Goal: Task Accomplishment & Management: Use online tool/utility

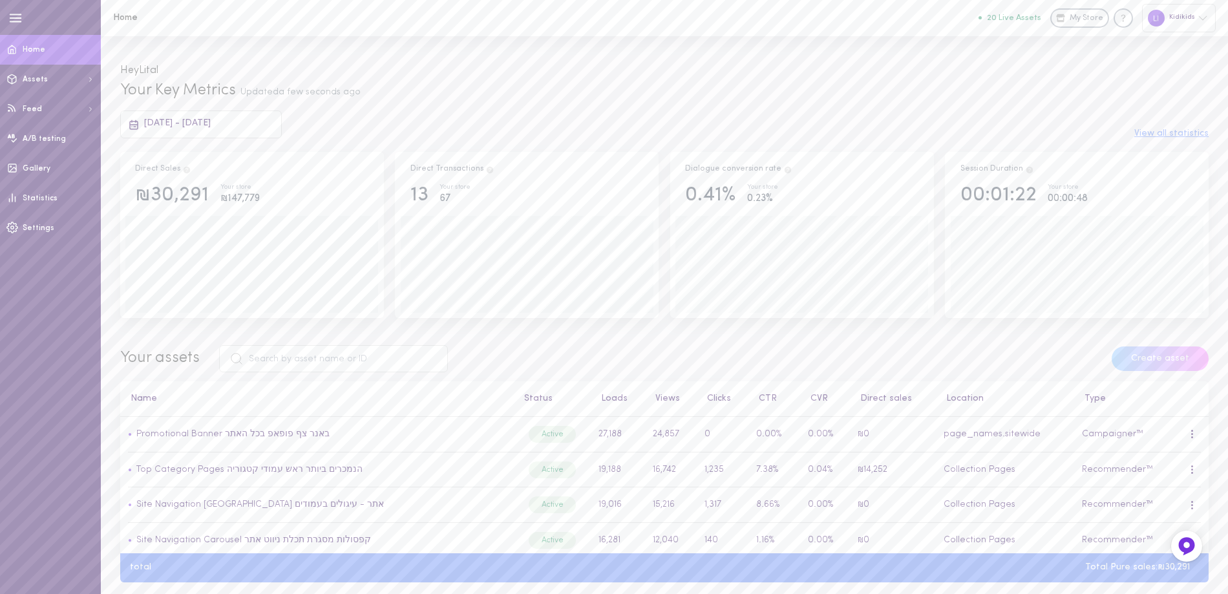
click at [1019, 15] on button "20 Live Assets" at bounding box center [1010, 18] width 63 height 8
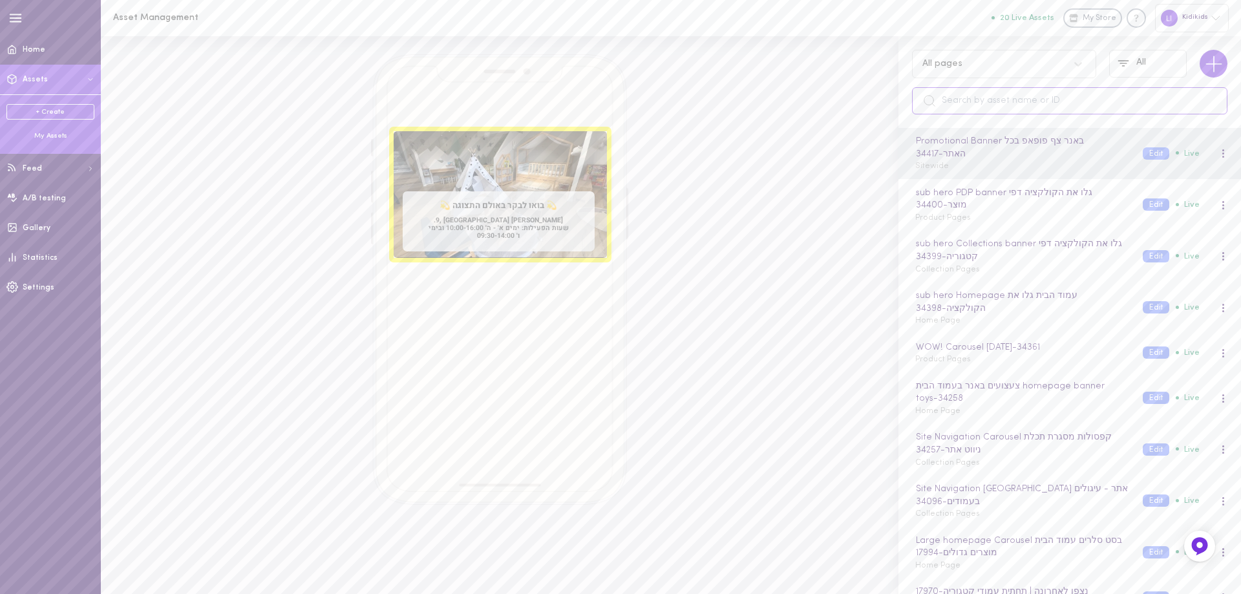
click at [949, 100] on input "text" at bounding box center [1069, 100] width 315 height 27
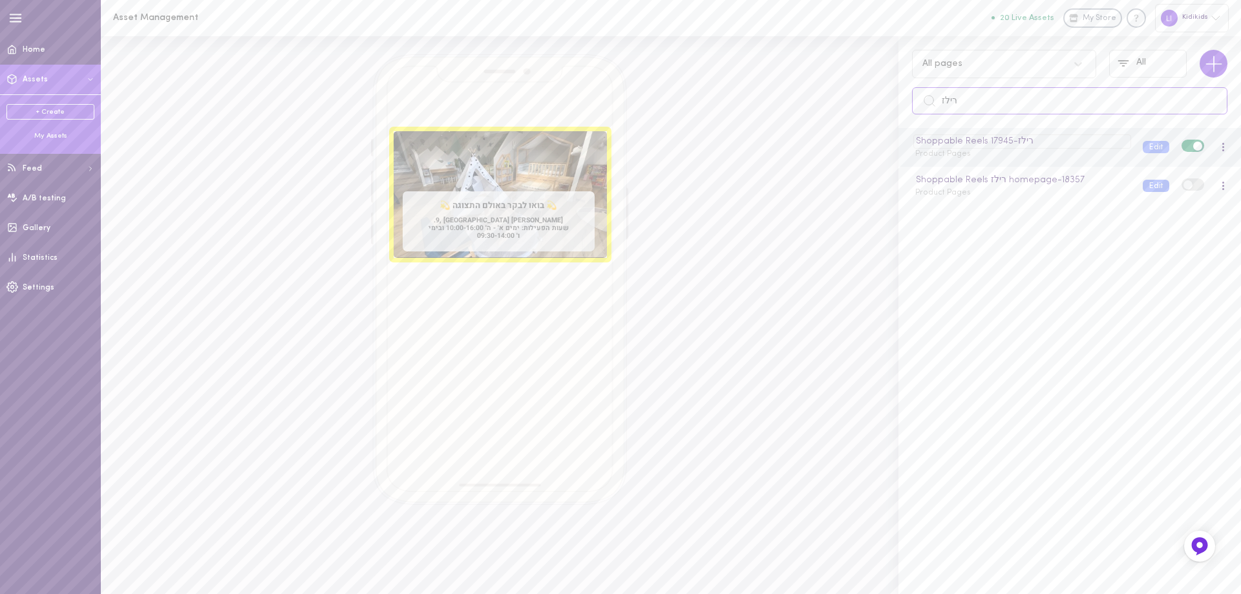
type input "רילז"
click at [998, 144] on div "Shoppable Reels רילז - 17945" at bounding box center [1021, 141] width 217 height 14
click at [938, 153] on span "Product Pages" at bounding box center [943, 154] width 56 height 8
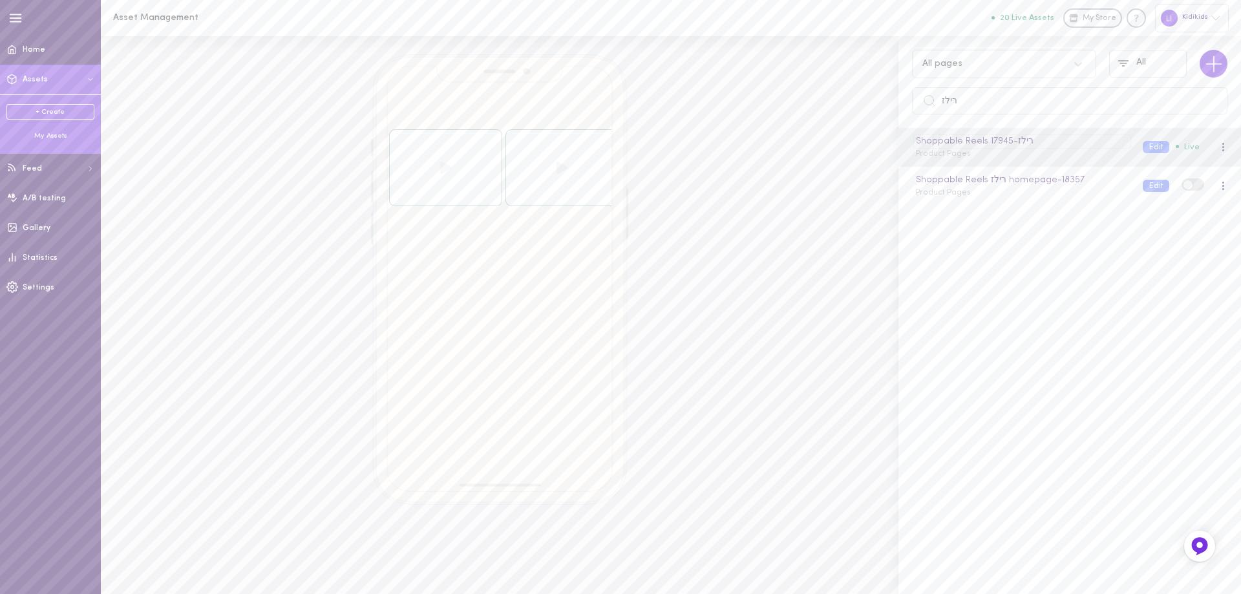
click at [952, 141] on div "Shoppable Reels רילז - 17945" at bounding box center [1021, 141] width 217 height 14
click at [1143, 147] on button "Edit" at bounding box center [1156, 147] width 27 height 12
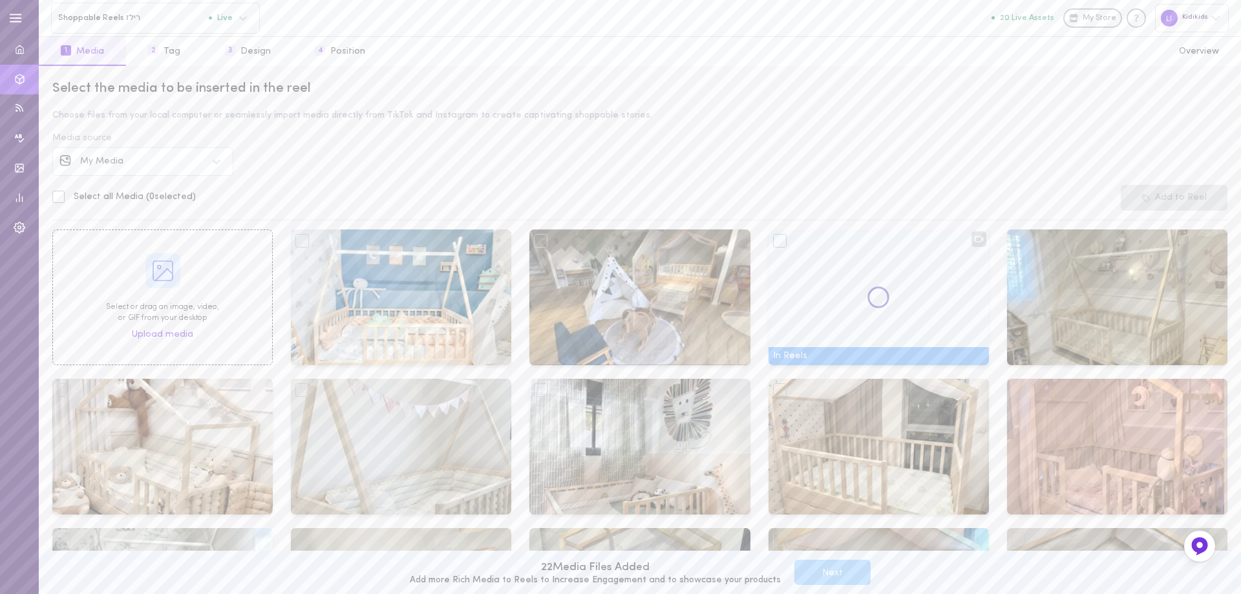
click at [102, 160] on span "My Media" at bounding box center [101, 161] width 43 height 10
click at [115, 200] on span "Instagram" at bounding box center [103, 198] width 45 height 10
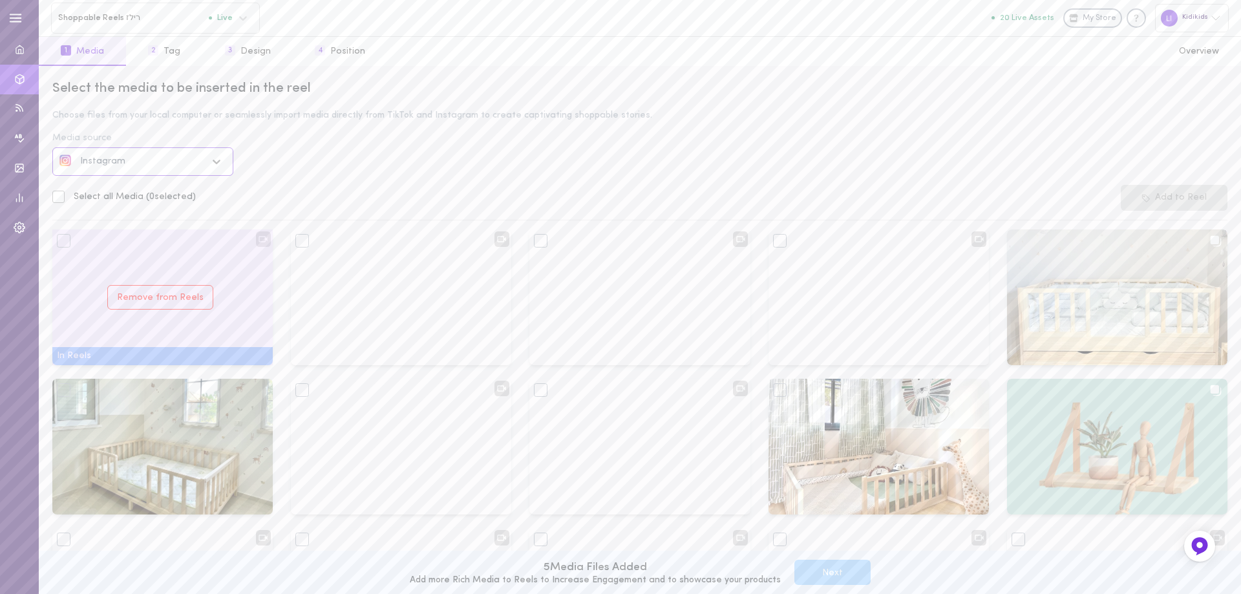
click at [123, 345] on div "Remove from Reels" at bounding box center [162, 297] width 220 height 136
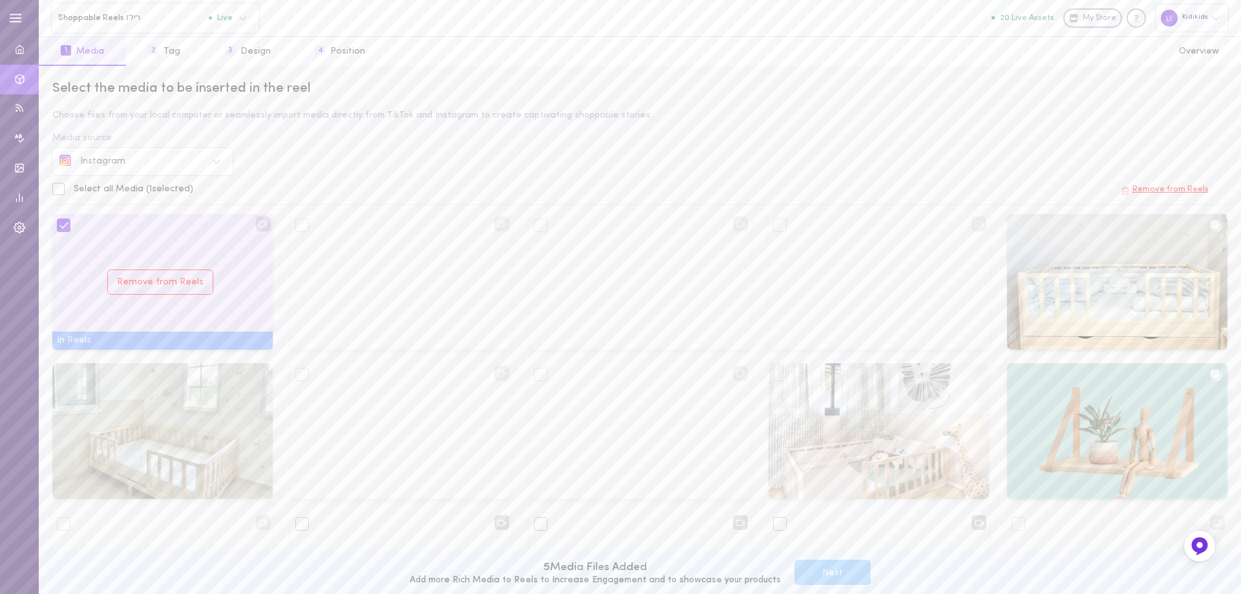
click at [87, 322] on div "Remove from Reels" at bounding box center [162, 282] width 220 height 136
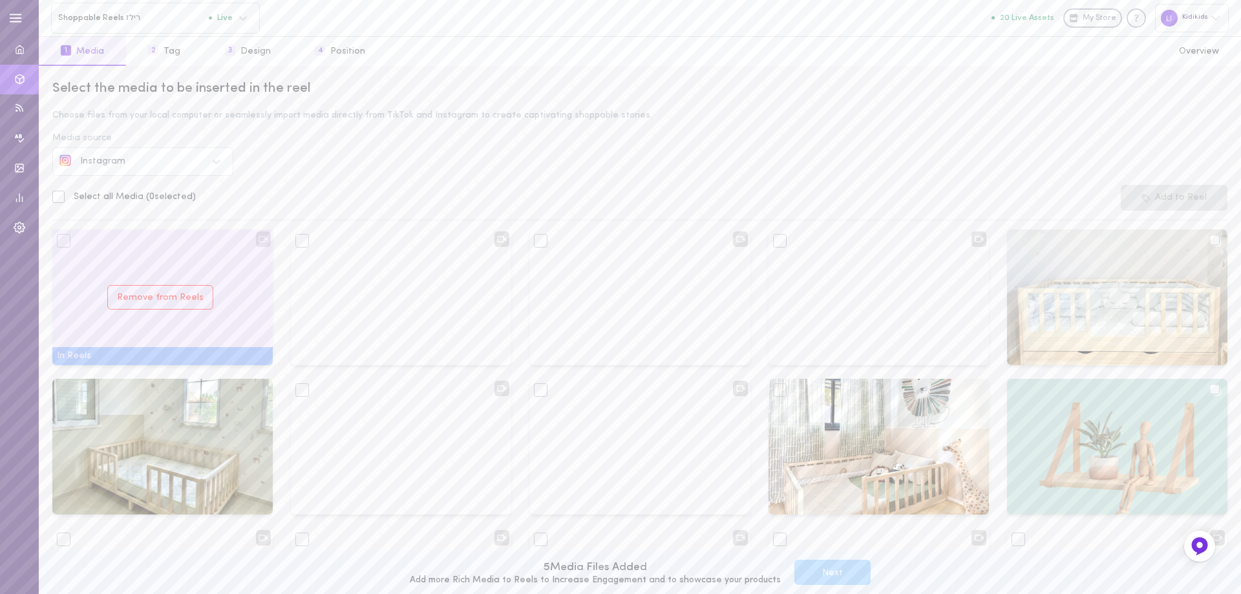
click at [176, 335] on div "Remove from Reels" at bounding box center [162, 297] width 220 height 136
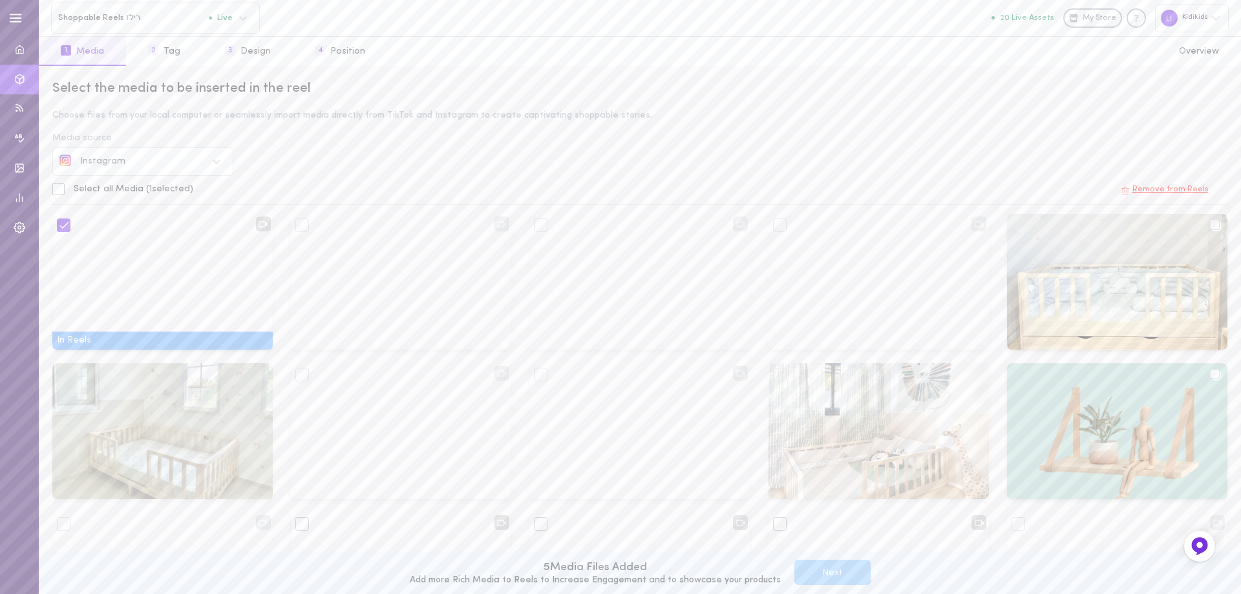
click at [699, 141] on div "Media source" at bounding box center [639, 138] width 1175 height 9
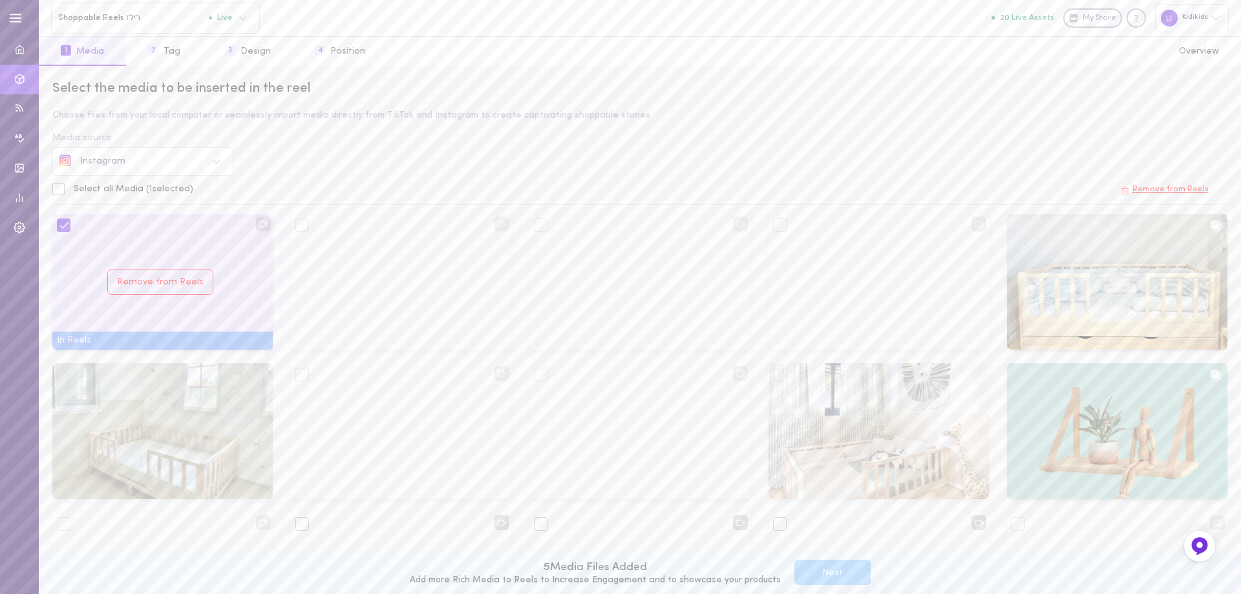
click at [63, 225] on icon at bounding box center [64, 226] width 12 height 12
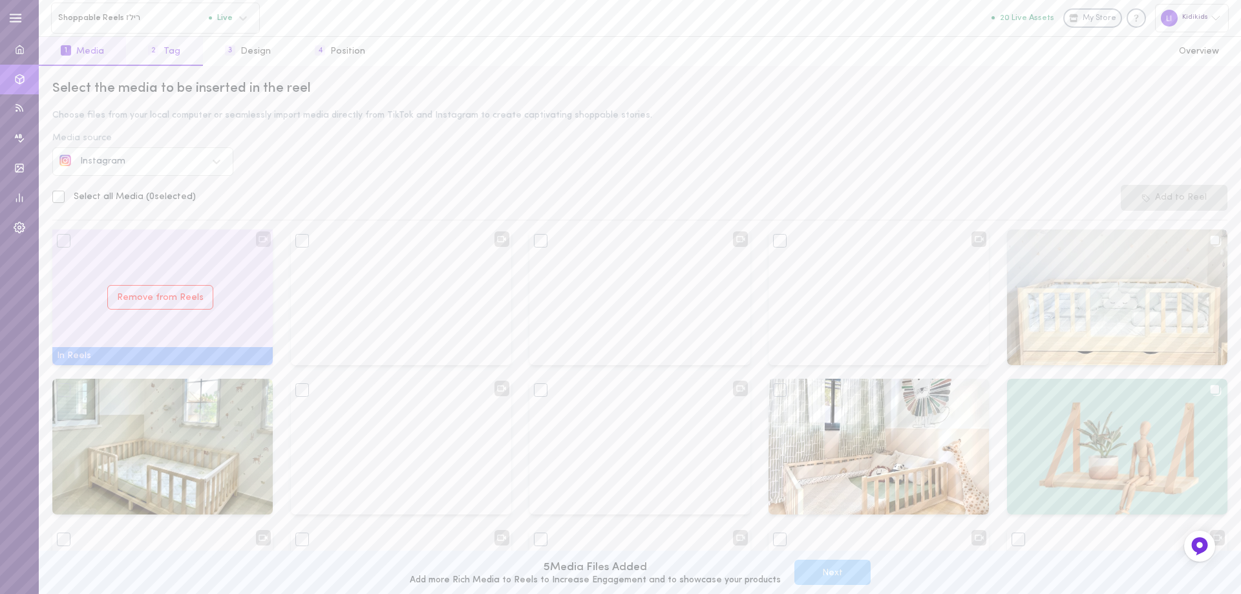
click at [179, 50] on button "2 Tag" at bounding box center [164, 51] width 76 height 29
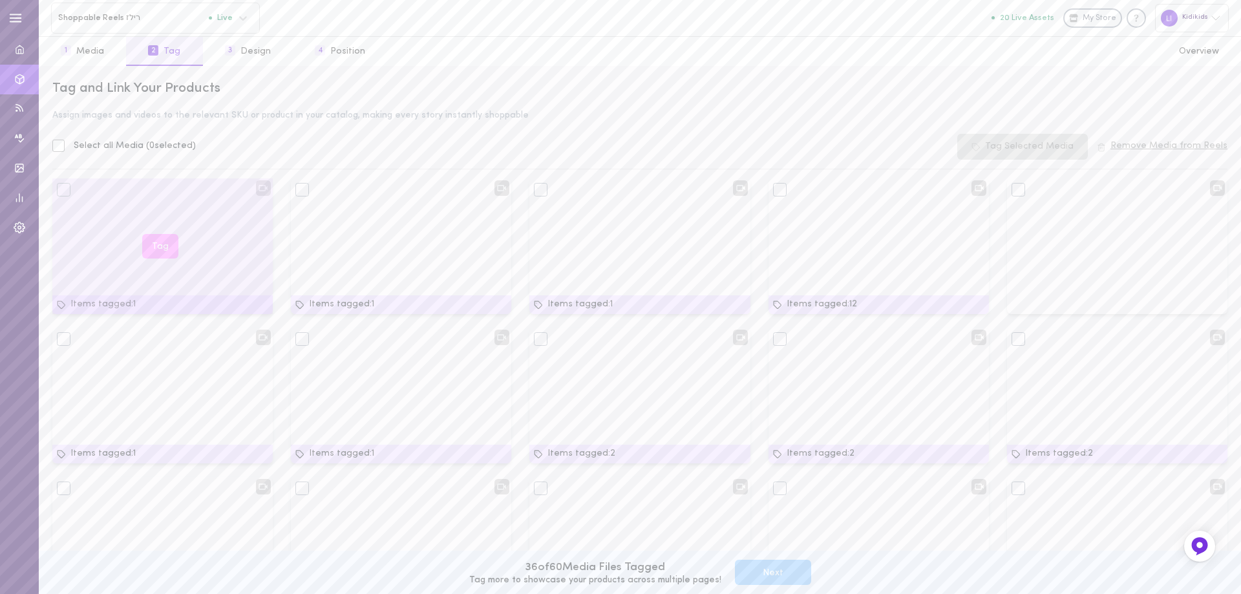
click at [158, 246] on button "Tag" at bounding box center [160, 246] width 36 height 25
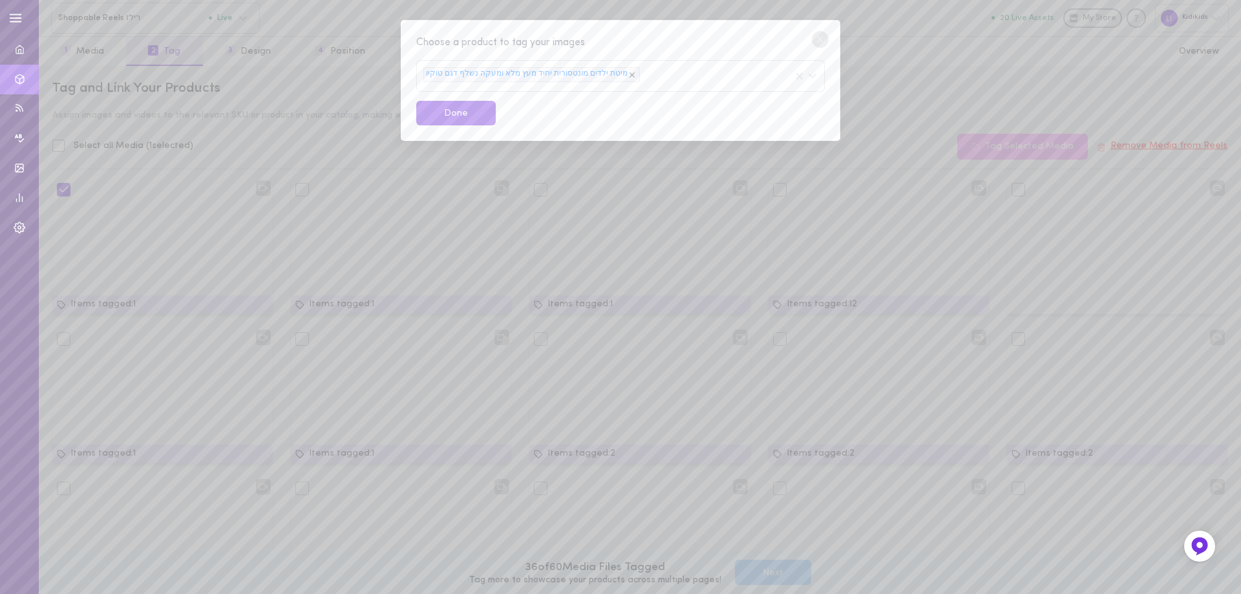
click at [628, 74] on icon at bounding box center [632, 74] width 9 height 9
click at [452, 74] on span "Search products" at bounding box center [458, 72] width 71 height 9
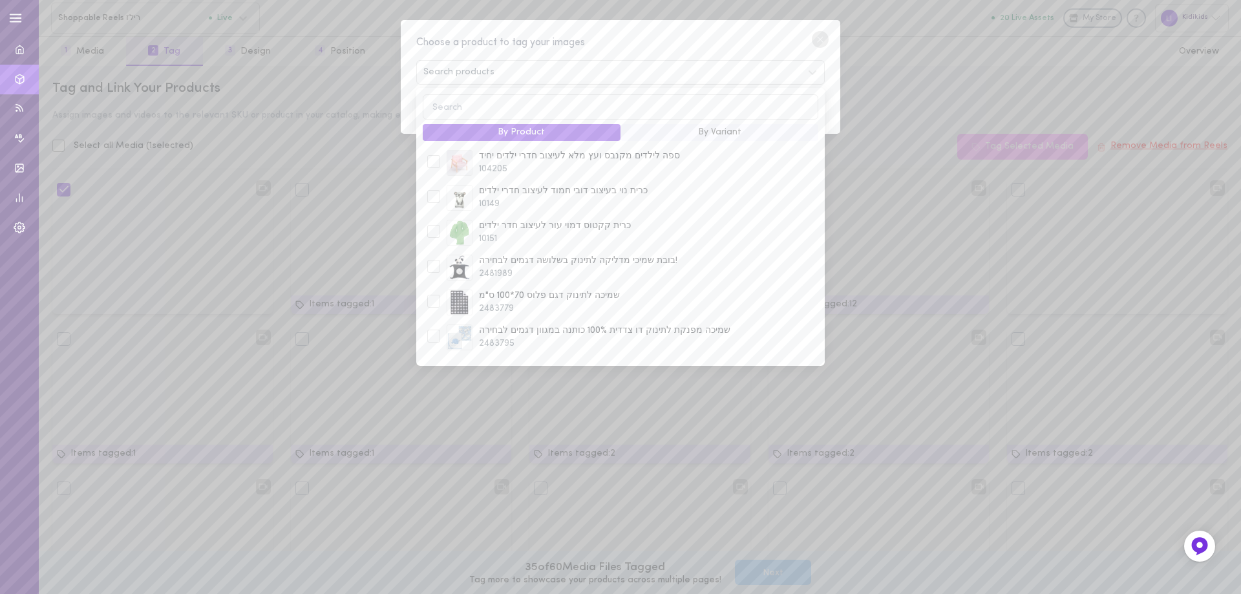
click at [447, 113] on input at bounding box center [621, 106] width 396 height 25
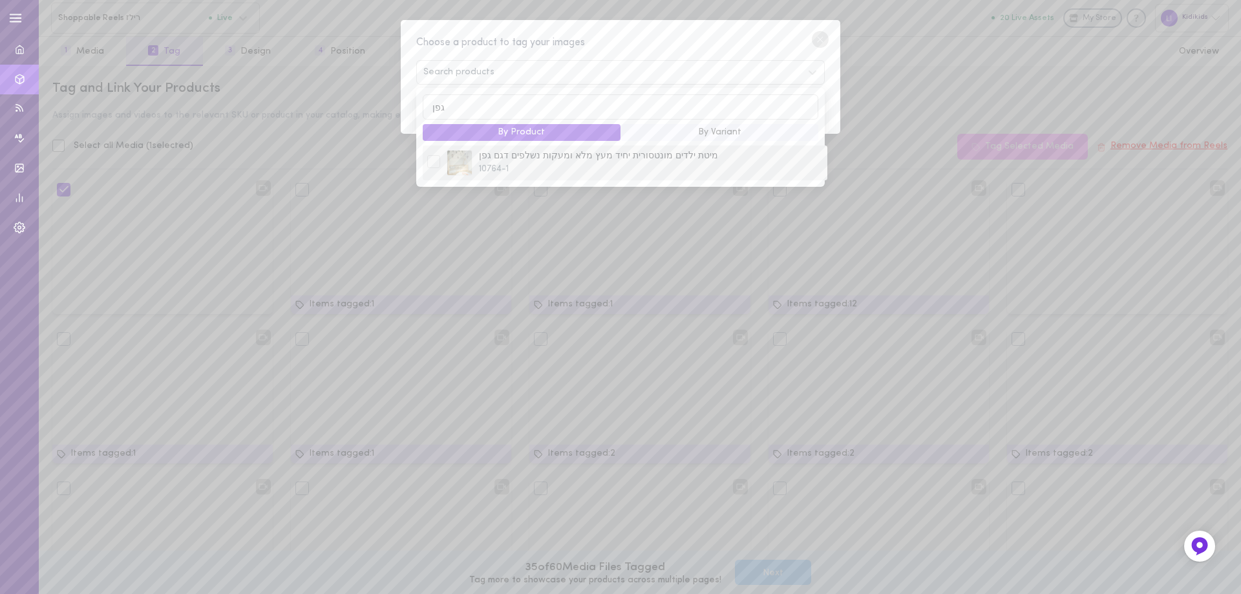
type input "גפן"
click at [429, 165] on div at bounding box center [433, 161] width 13 height 13
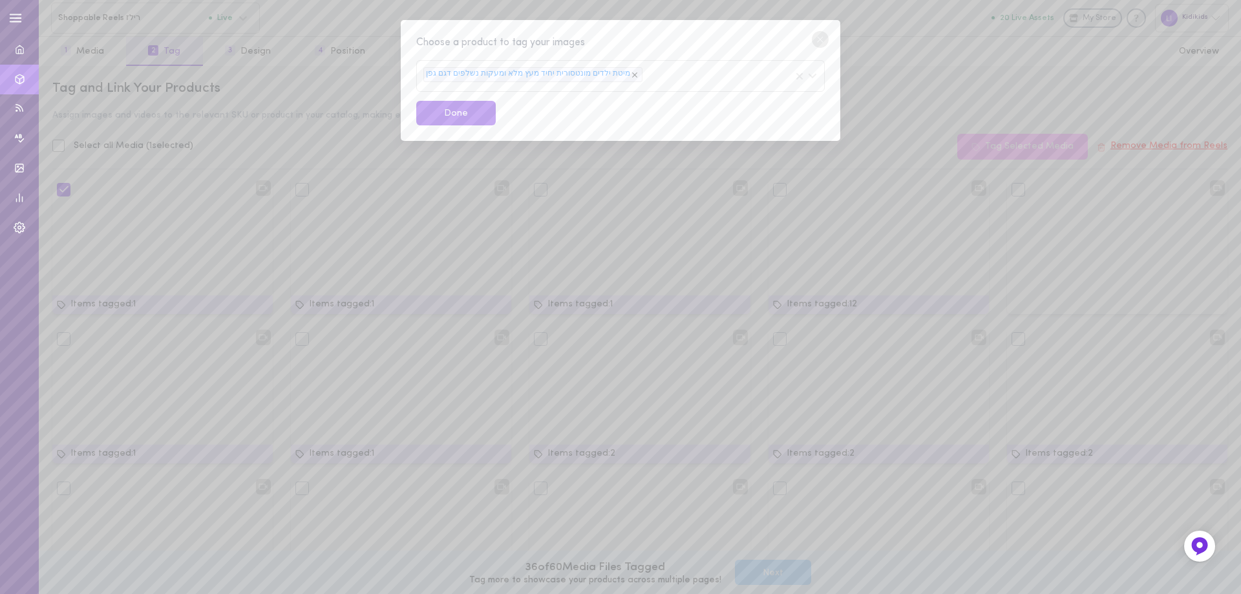
click at [823, 39] on circle at bounding box center [820, 39] width 17 height 17
